Goal: Use online tool/utility: Utilize a website feature to perform a specific function

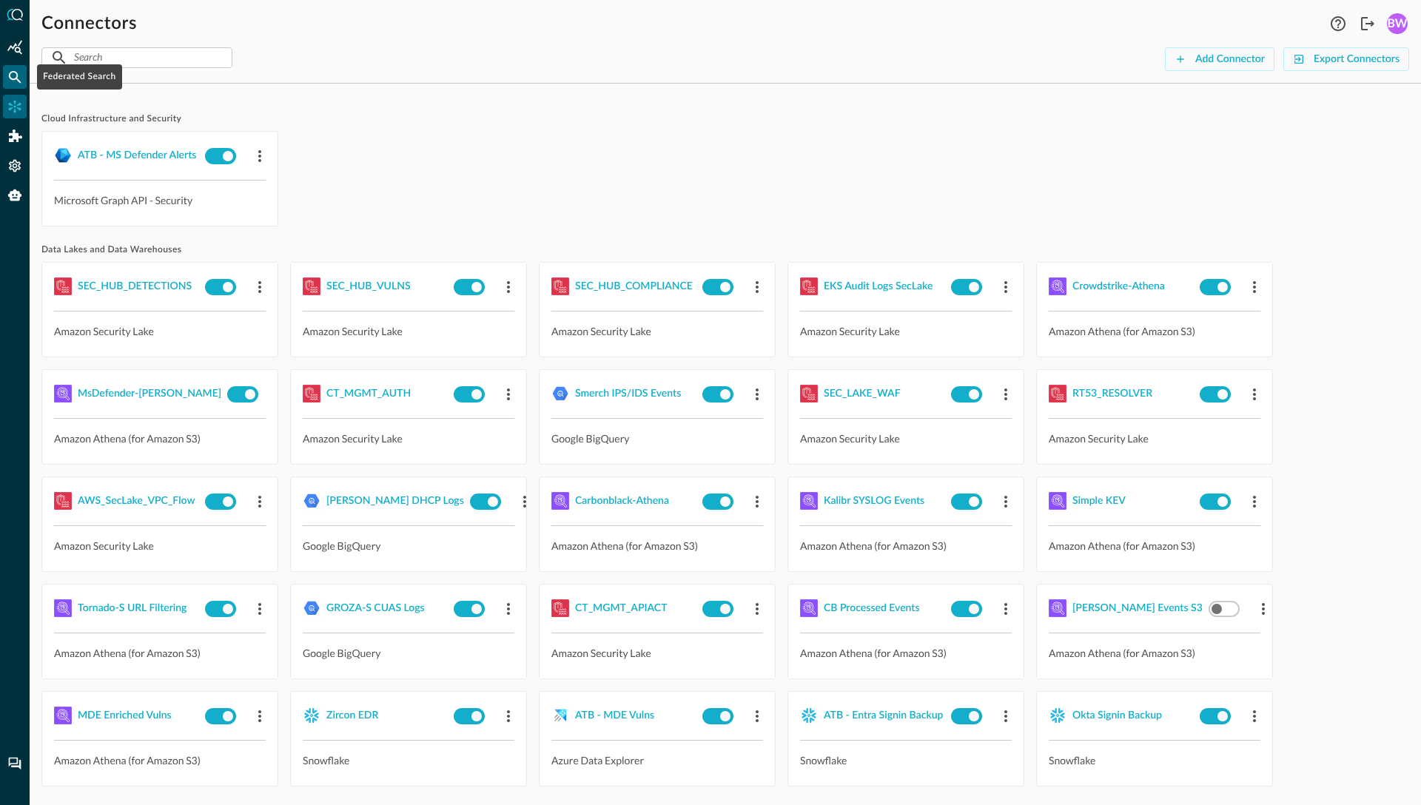
click at [19, 82] on icon "Federated Search" at bounding box center [14, 77] width 15 height 15
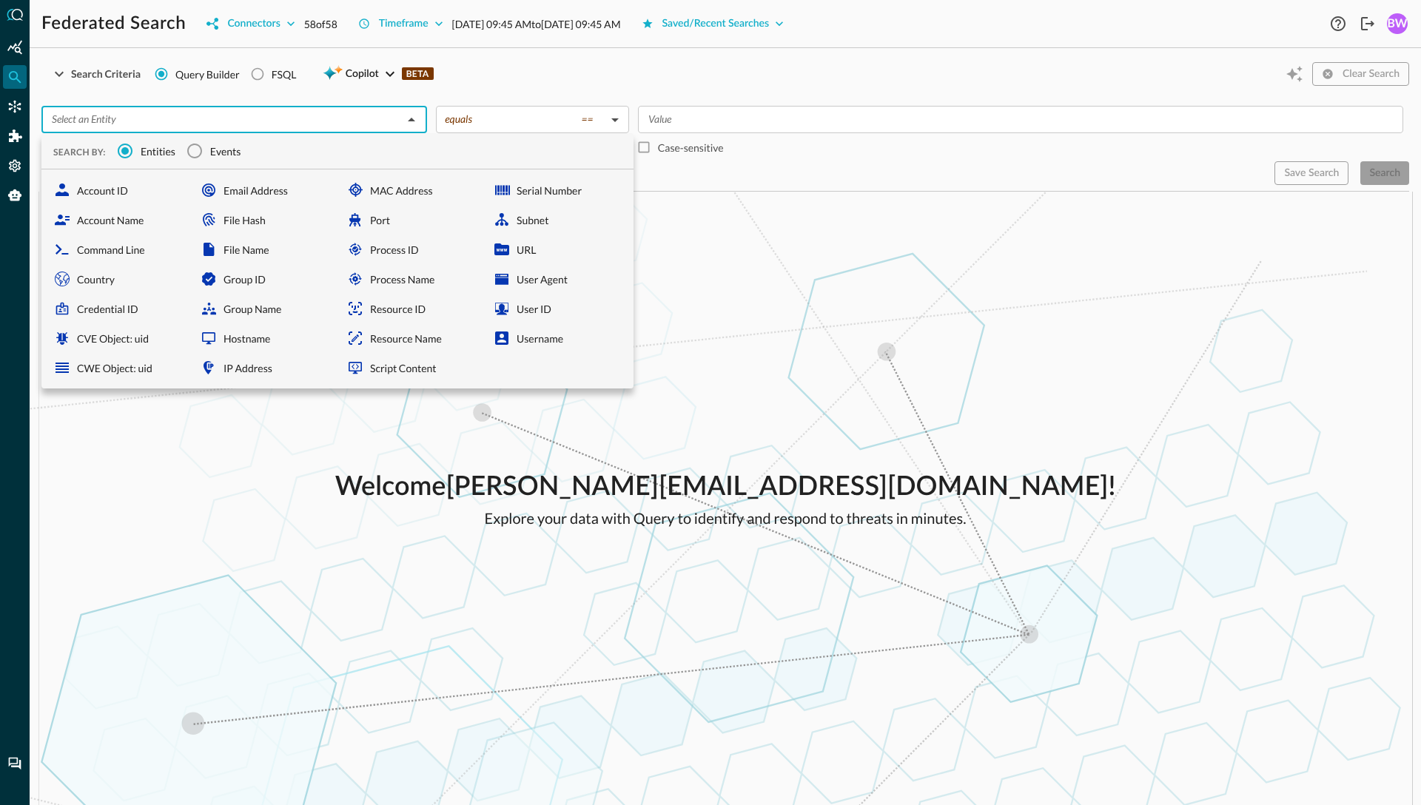
click at [181, 110] on input "text" at bounding box center [222, 119] width 352 height 19
click at [236, 226] on div "File Hash" at bounding box center [264, 220] width 141 height 30
type input "File Hash"
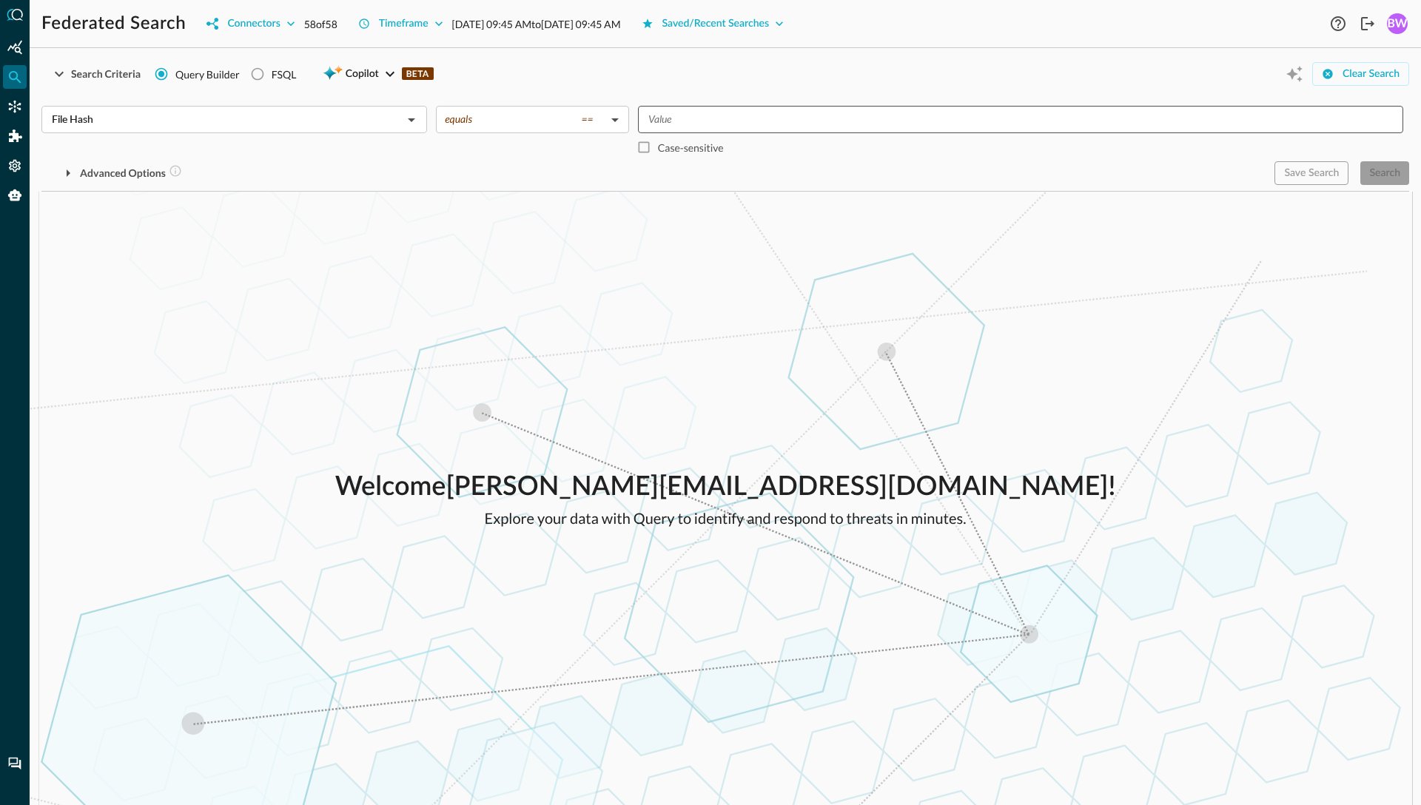
click at [688, 124] on input "Value" at bounding box center [1019, 119] width 754 height 19
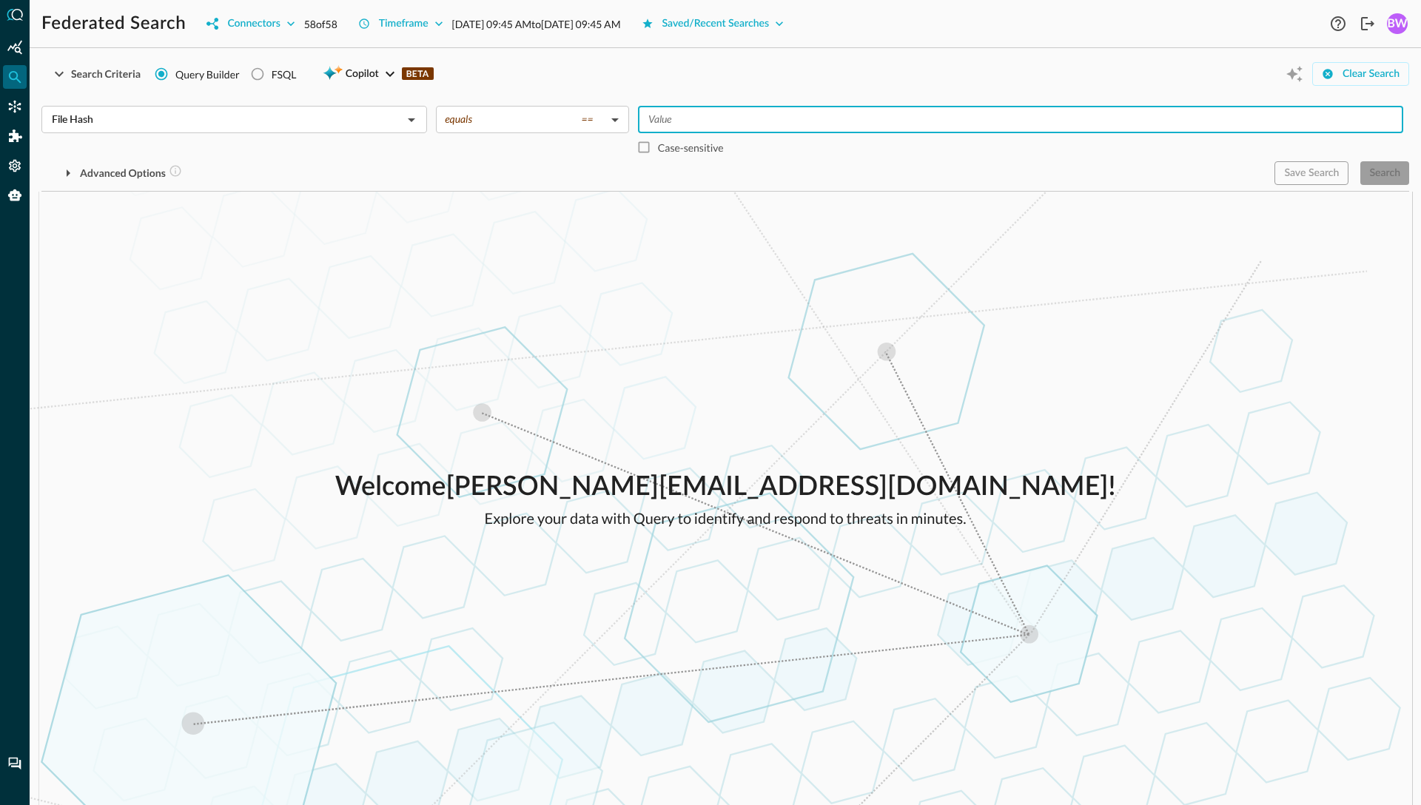
click at [680, 124] on input "Value" at bounding box center [1019, 119] width 754 height 19
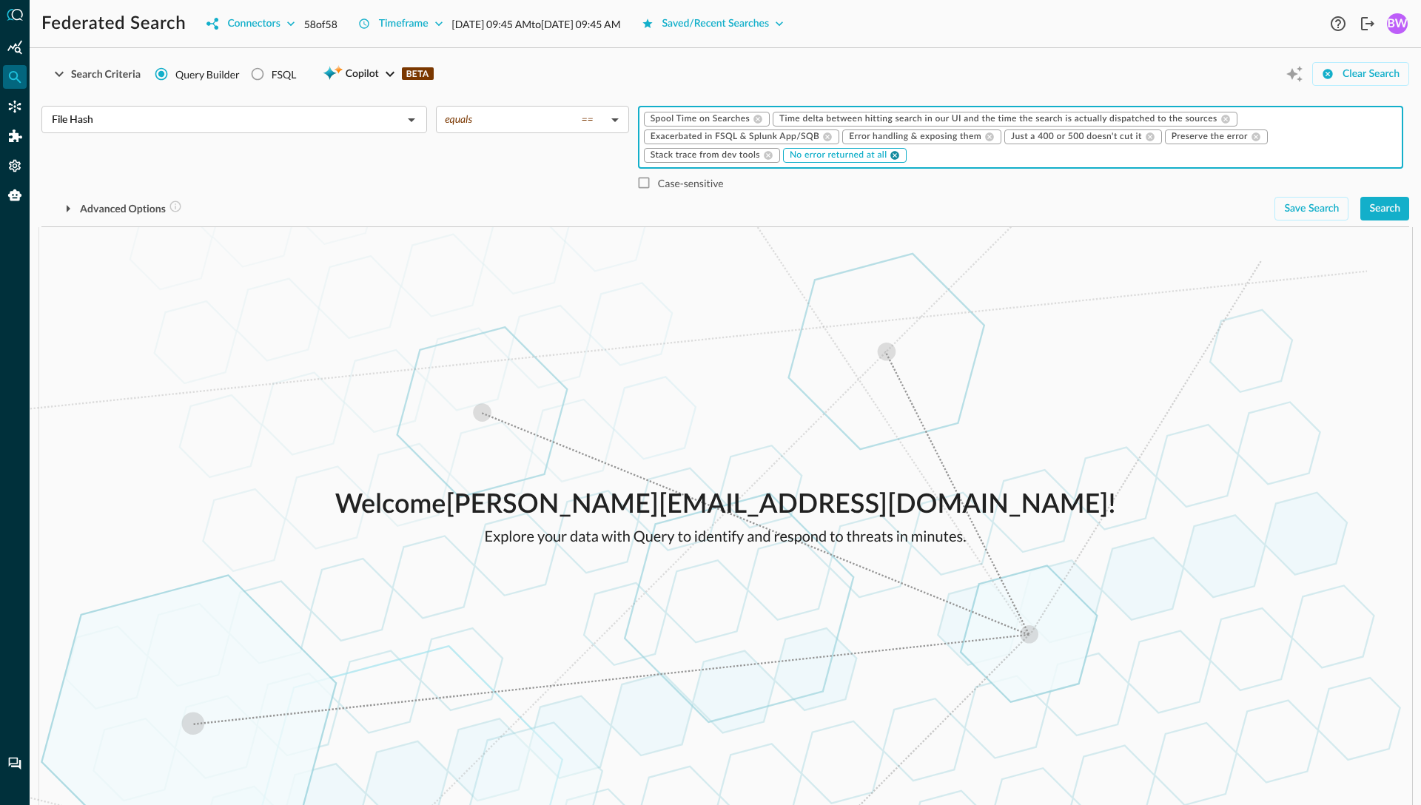
click at [896, 151] on icon at bounding box center [895, 155] width 9 height 9
click at [770, 156] on icon at bounding box center [768, 155] width 9 height 9
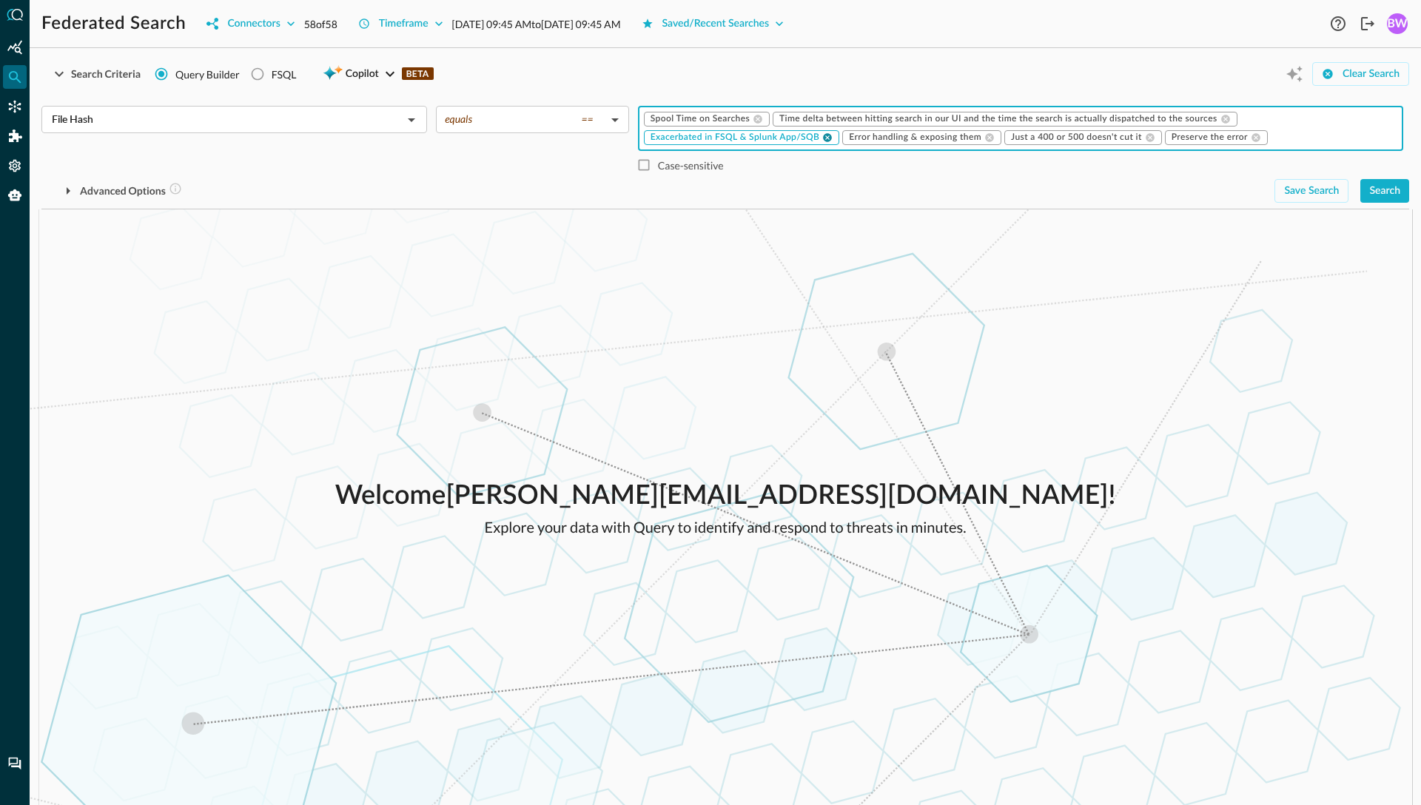
click at [827, 138] on icon at bounding box center [827, 137] width 10 height 10
click at [757, 118] on icon at bounding box center [758, 119] width 10 height 10
click at [790, 138] on icon at bounding box center [789, 137] width 10 height 10
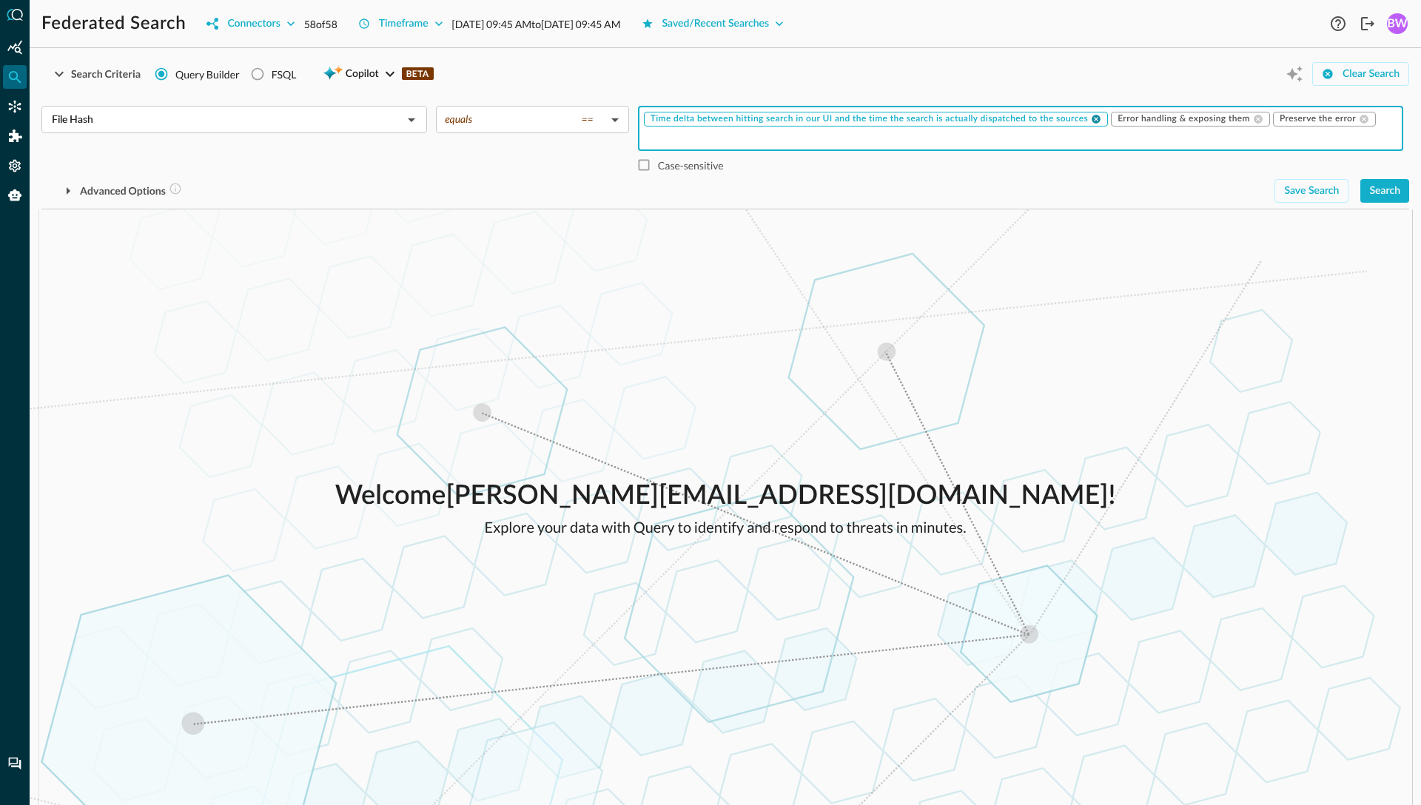
click at [1098, 116] on icon at bounding box center [1096, 119] width 9 height 9
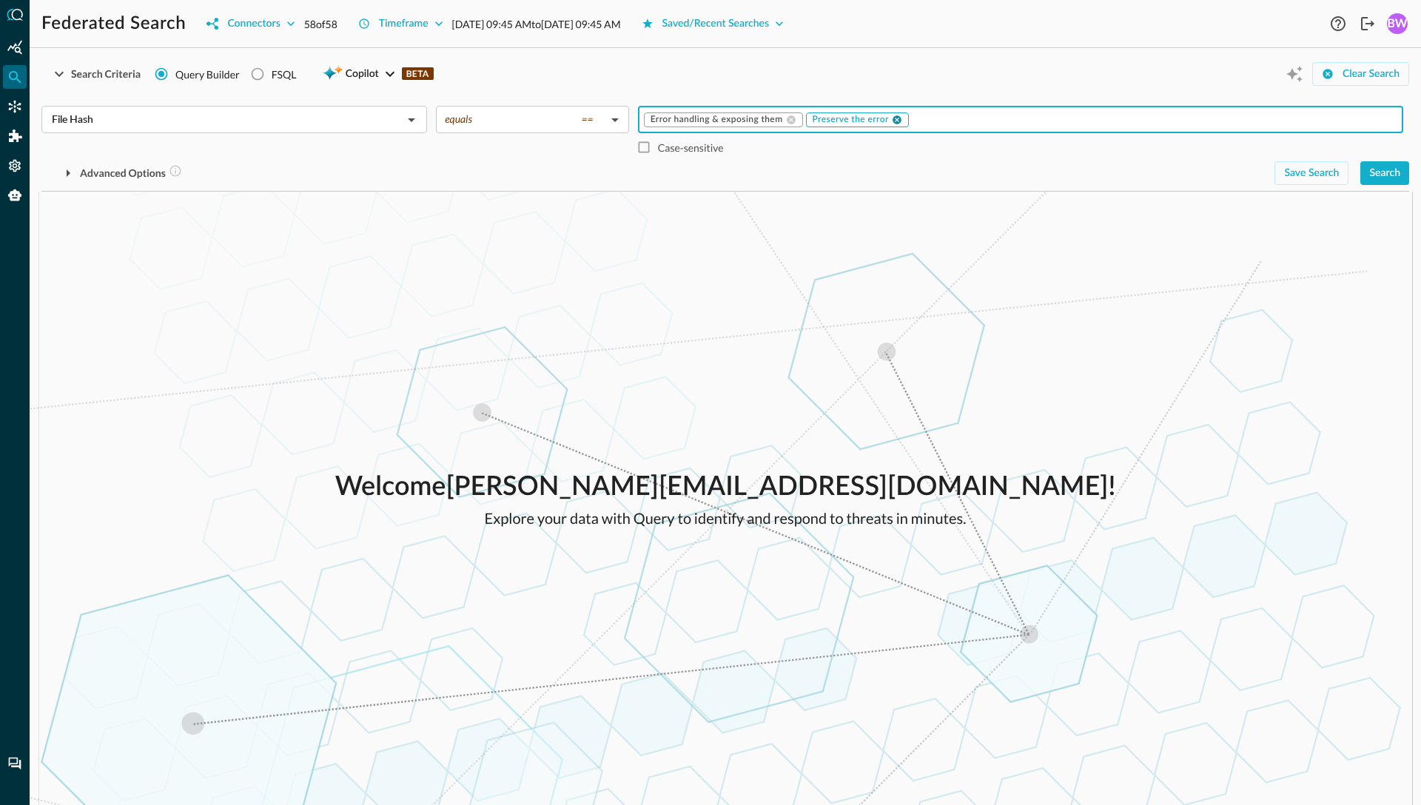
click at [900, 124] on icon at bounding box center [897, 120] width 10 height 10
click at [790, 118] on icon at bounding box center [791, 119] width 9 height 9
click at [660, 112] on input "Value" at bounding box center [1019, 119] width 754 height 19
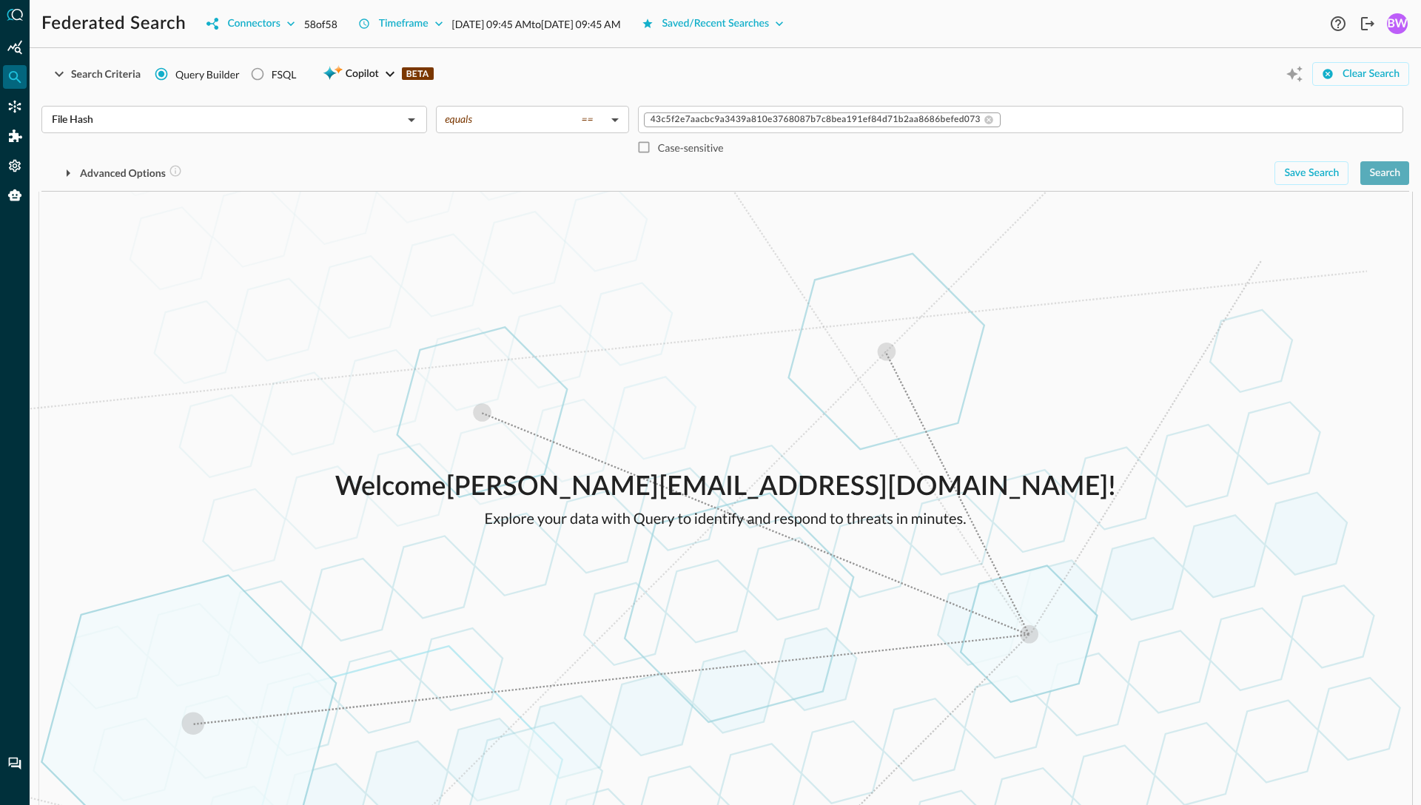
click at [1394, 175] on div "Search" at bounding box center [1384, 173] width 31 height 19
